Goal: Task Accomplishment & Management: Complete application form

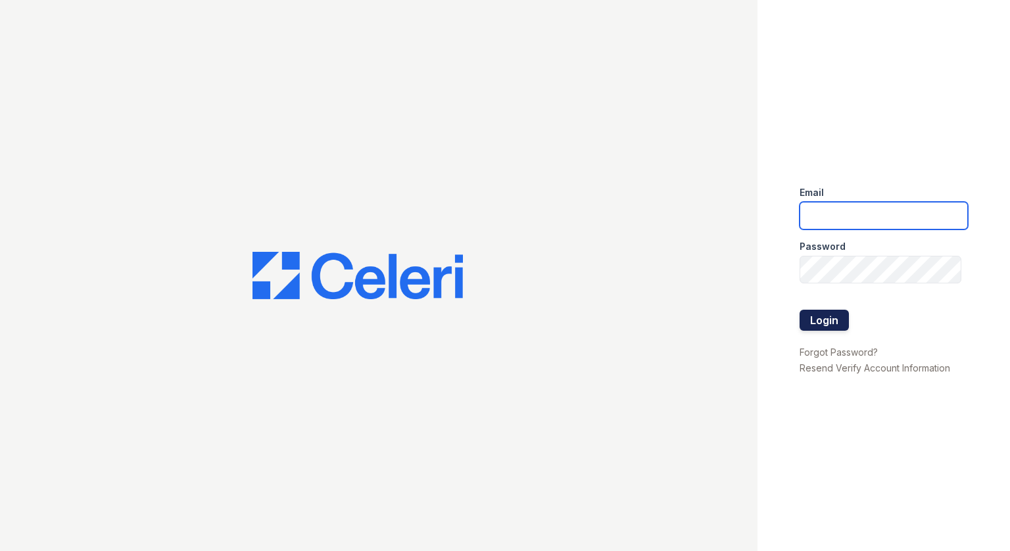
type input "[EMAIL_ADDRESS][DOMAIN_NAME]"
click at [842, 320] on button "Login" at bounding box center [824, 320] width 49 height 21
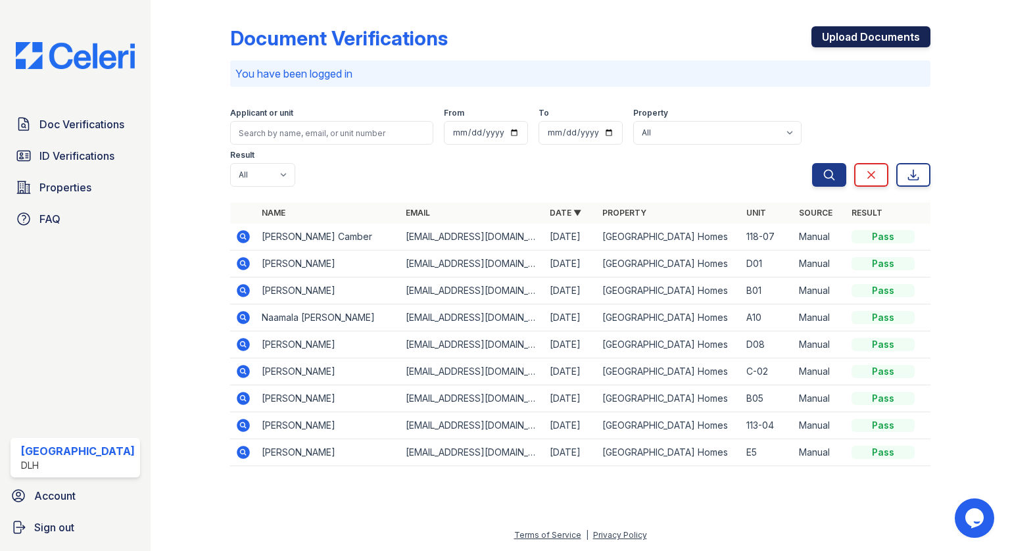
click at [844, 40] on link "Upload Documents" at bounding box center [871, 36] width 119 height 21
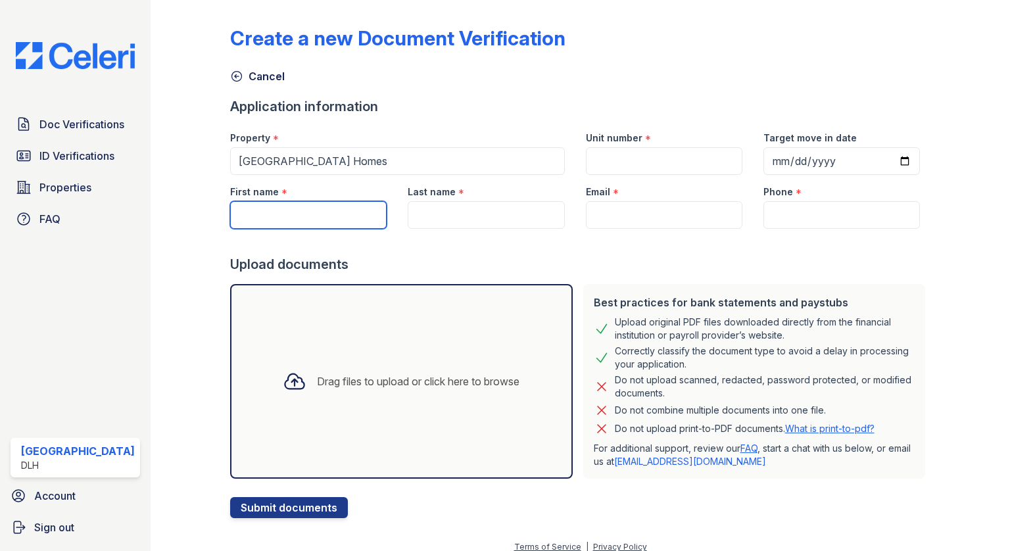
click at [342, 211] on input "First name" at bounding box center [308, 215] width 157 height 28
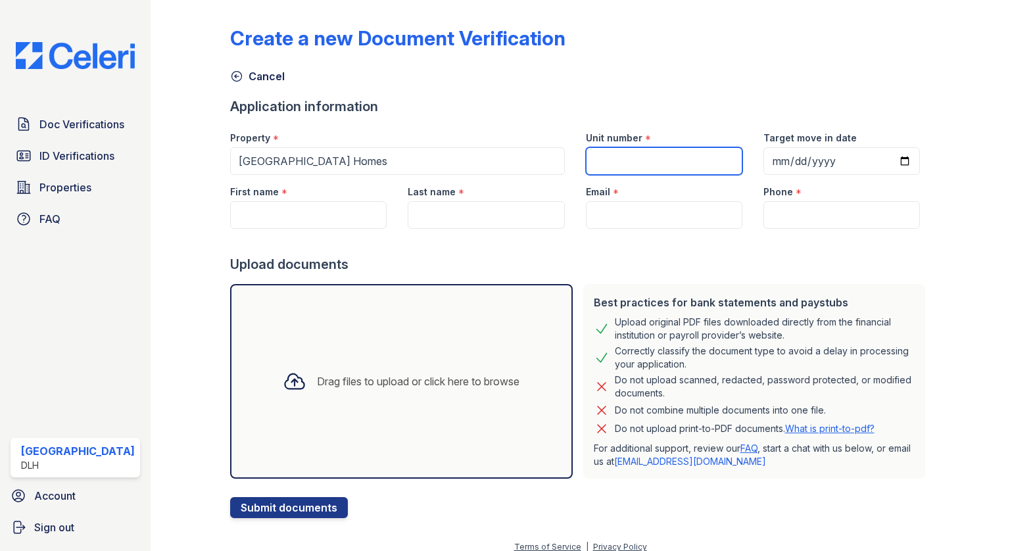
click at [644, 172] on input "Unit number" at bounding box center [664, 161] width 157 height 28
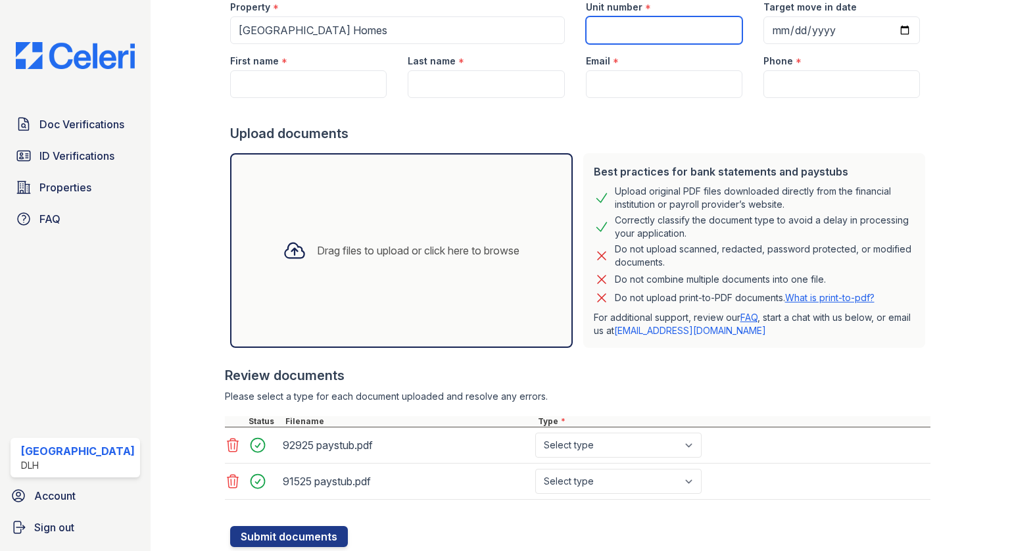
scroll to position [170, 0]
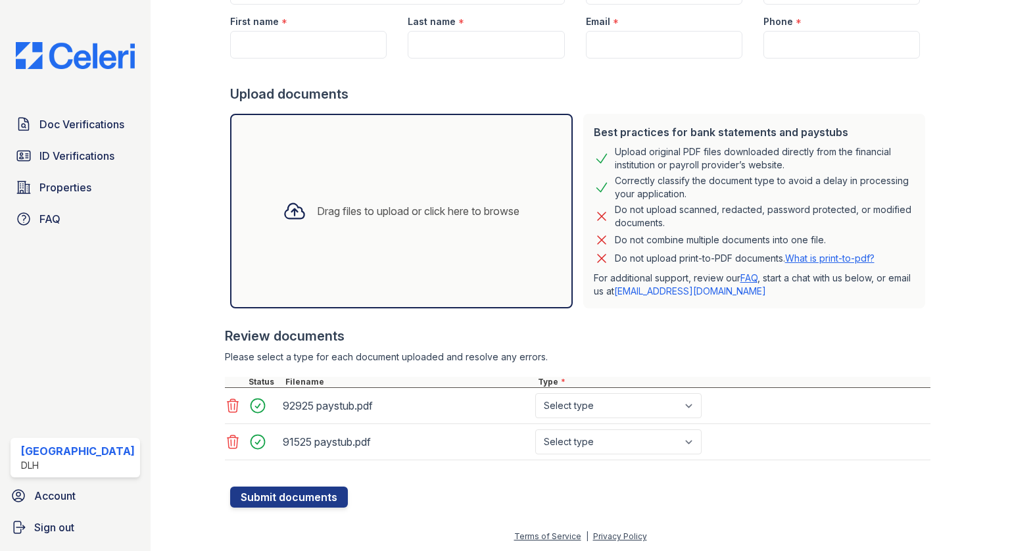
click at [522, 403] on div "92925 paystub.pdf" at bounding box center [406, 405] width 247 height 21
click at [570, 404] on select "Select type Paystub Bank Statement Offer Letter Tax Documents Benefit Award Let…" at bounding box center [618, 405] width 166 height 25
select select "paystub"
click at [535, 393] on select "Select type Paystub Bank Statement Offer Letter Tax Documents Benefit Award Let…" at bounding box center [618, 405] width 166 height 25
click at [584, 440] on select "Select type Paystub Bank Statement Offer Letter Tax Documents Benefit Award Let…" at bounding box center [618, 441] width 166 height 25
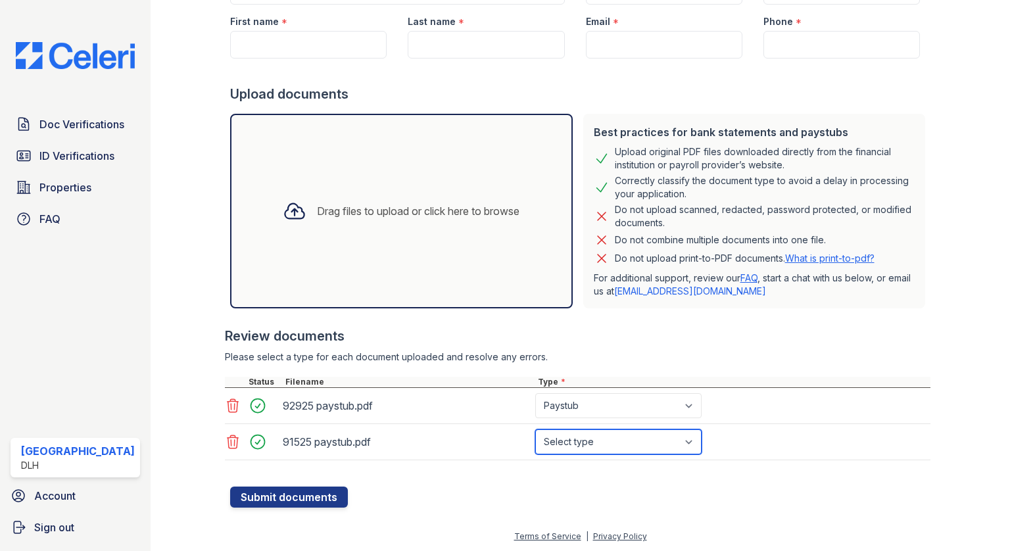
select select "paystub"
click at [535, 429] on select "Select type Paystub Bank Statement Offer Letter Tax Documents Benefit Award Let…" at bounding box center [618, 441] width 166 height 25
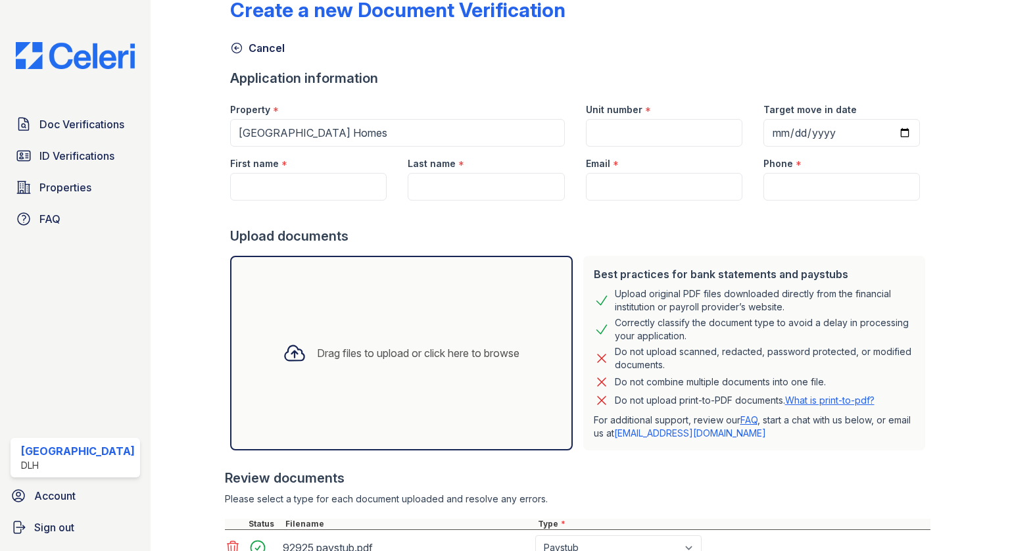
scroll to position [0, 0]
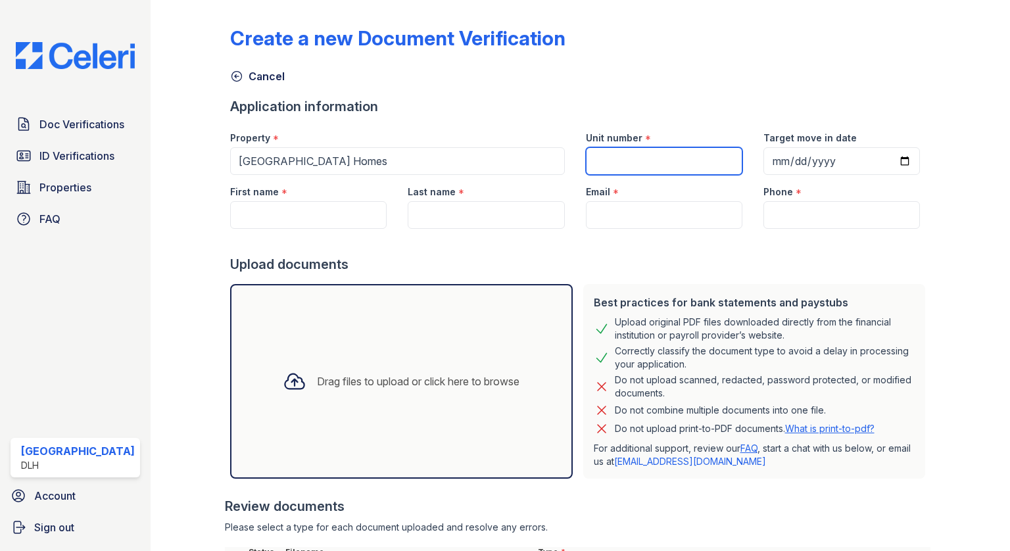
click at [626, 168] on input "Unit number" at bounding box center [664, 161] width 157 height 28
type input "117-01"
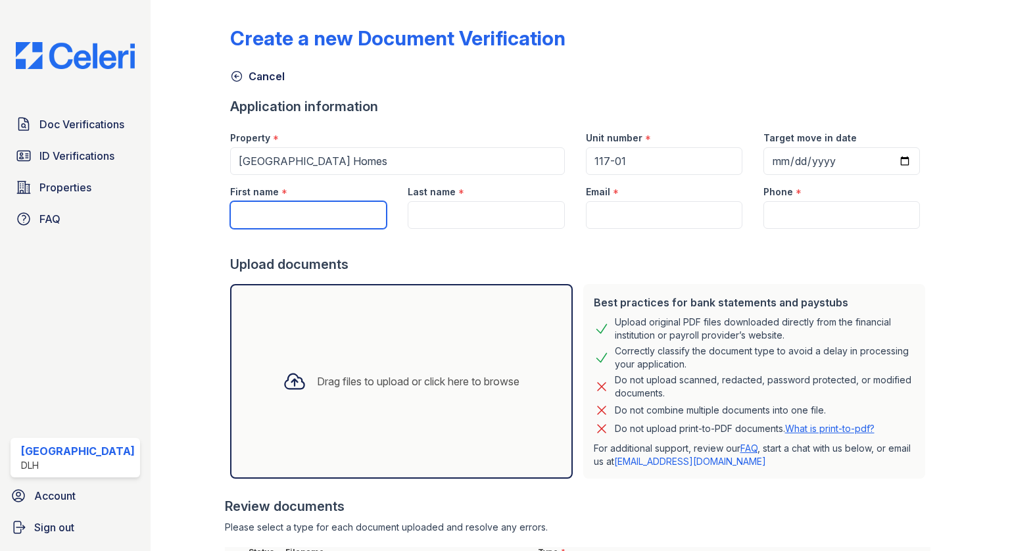
click at [377, 205] on input "First name" at bounding box center [308, 215] width 157 height 28
paste input "Ashley N. Gayle-Lovejoy"
drag, startPoint x: 363, startPoint y: 220, endPoint x: 284, endPoint y: 227, distance: 79.2
click at [284, 227] on input "Ashley N. Gayle-Lovejoy" at bounding box center [308, 215] width 157 height 28
type input "Ashley N."
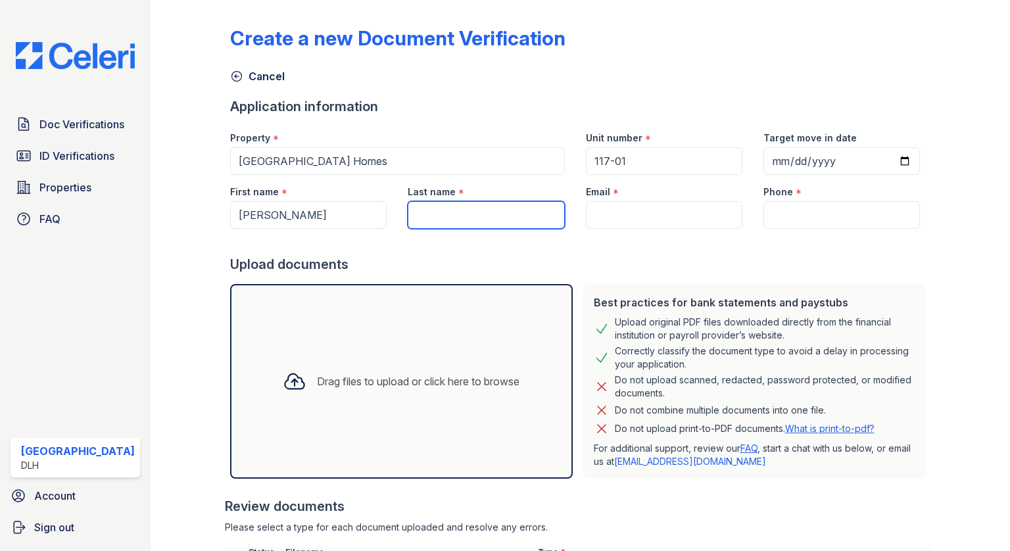
click at [426, 221] on input "Last name" at bounding box center [486, 215] width 157 height 28
paste input "Gayle-Lovejoy"
type input "Gayle-Lovejoy"
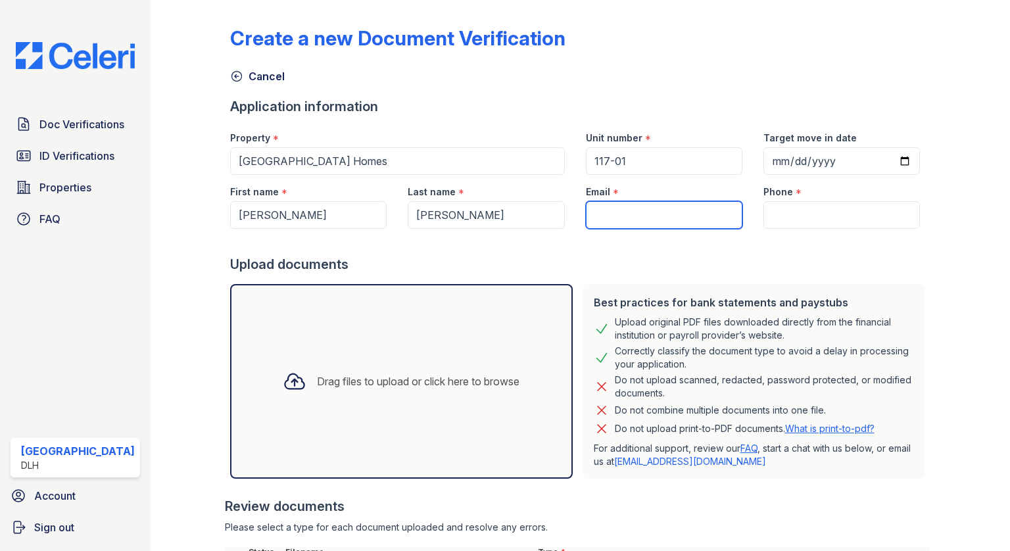
click at [646, 217] on input "Email" at bounding box center [664, 215] width 157 height 28
click at [639, 208] on input "Email" at bounding box center [664, 215] width 157 height 28
paste input "agaylelovejoy@gmail.com"
type input "agaylelovejoy@gmail.com"
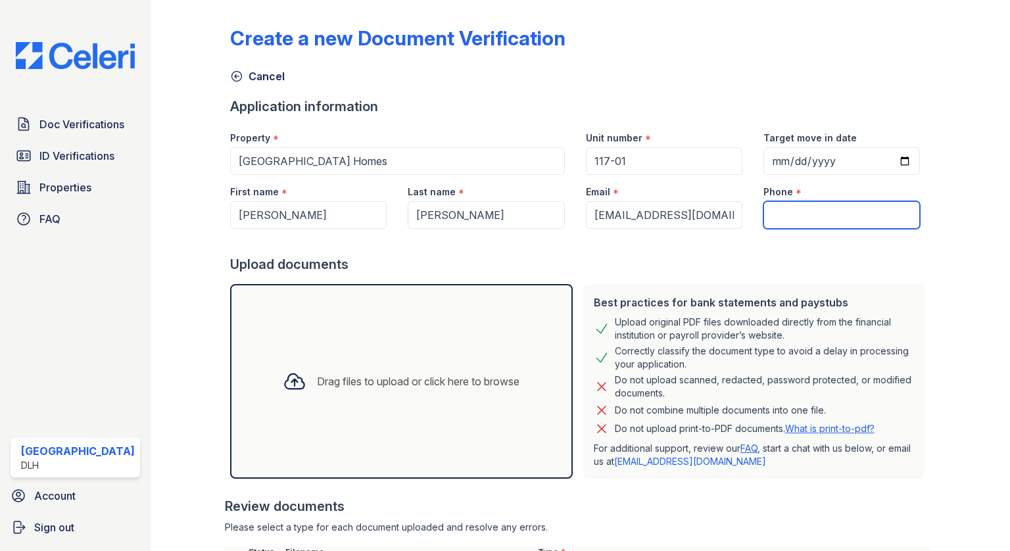
click at [798, 208] on input "Phone" at bounding box center [842, 215] width 157 height 28
paste input "(315) 956-7018"
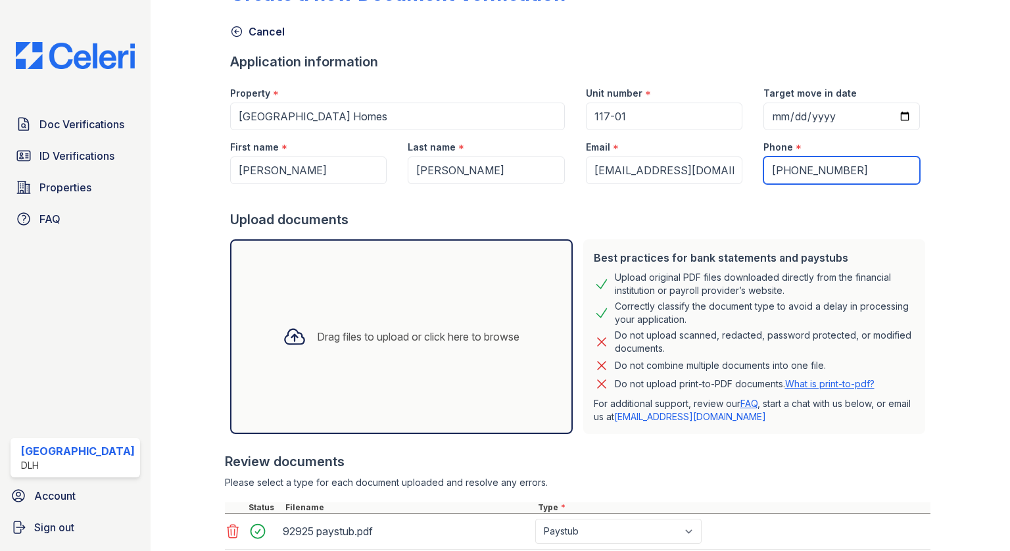
scroll to position [132, 0]
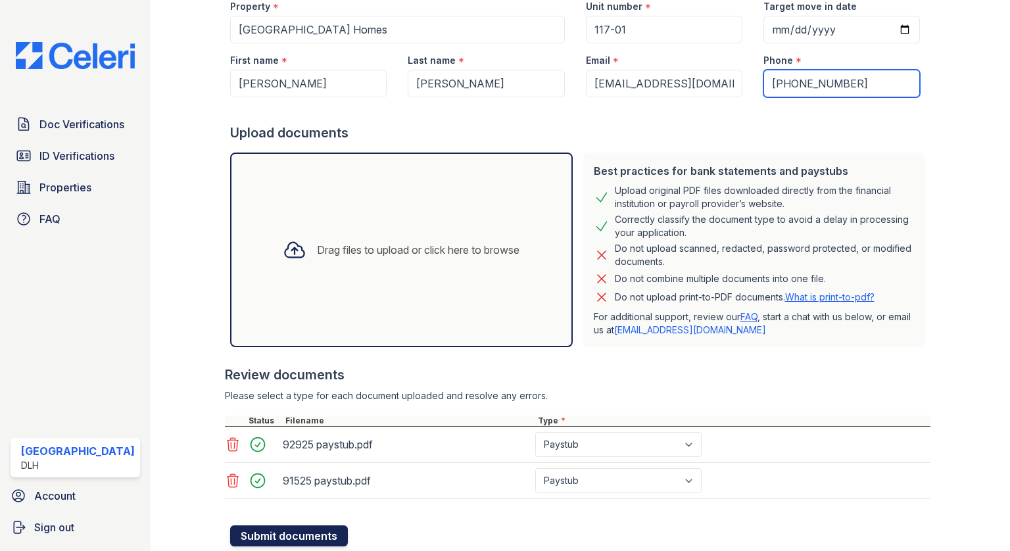
type input "(315) 956-7018"
click at [301, 542] on button "Submit documents" at bounding box center [289, 535] width 118 height 21
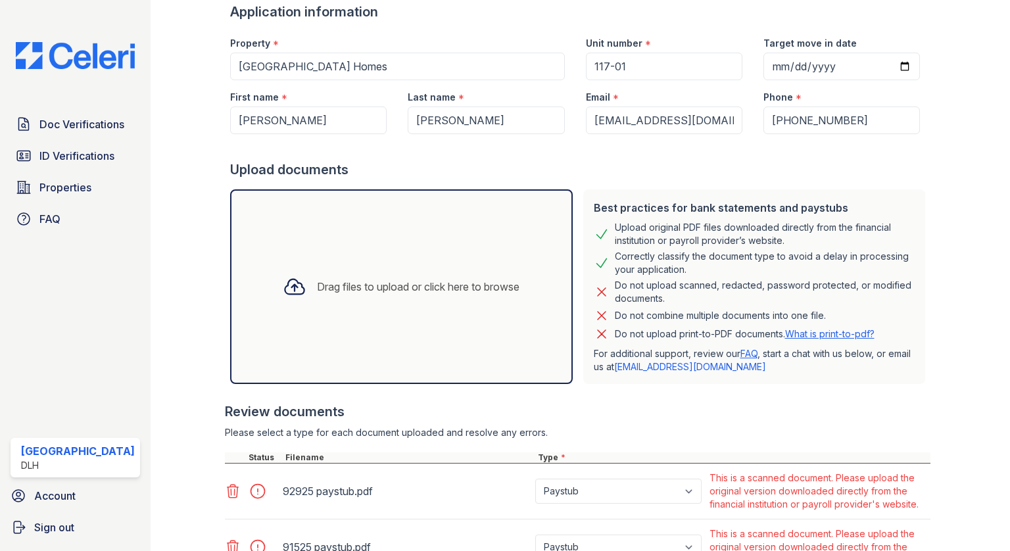
scroll to position [247, 0]
